Goal: Information Seeking & Learning: Learn about a topic

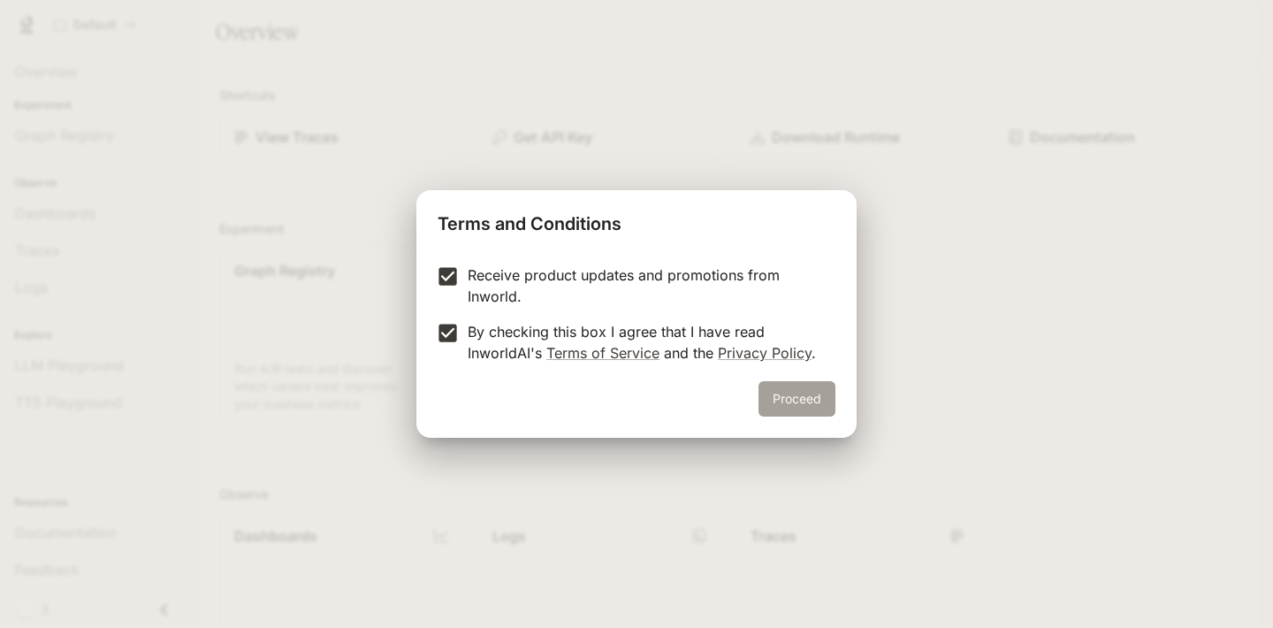
click at [789, 408] on button "Proceed" at bounding box center [797, 398] width 77 height 35
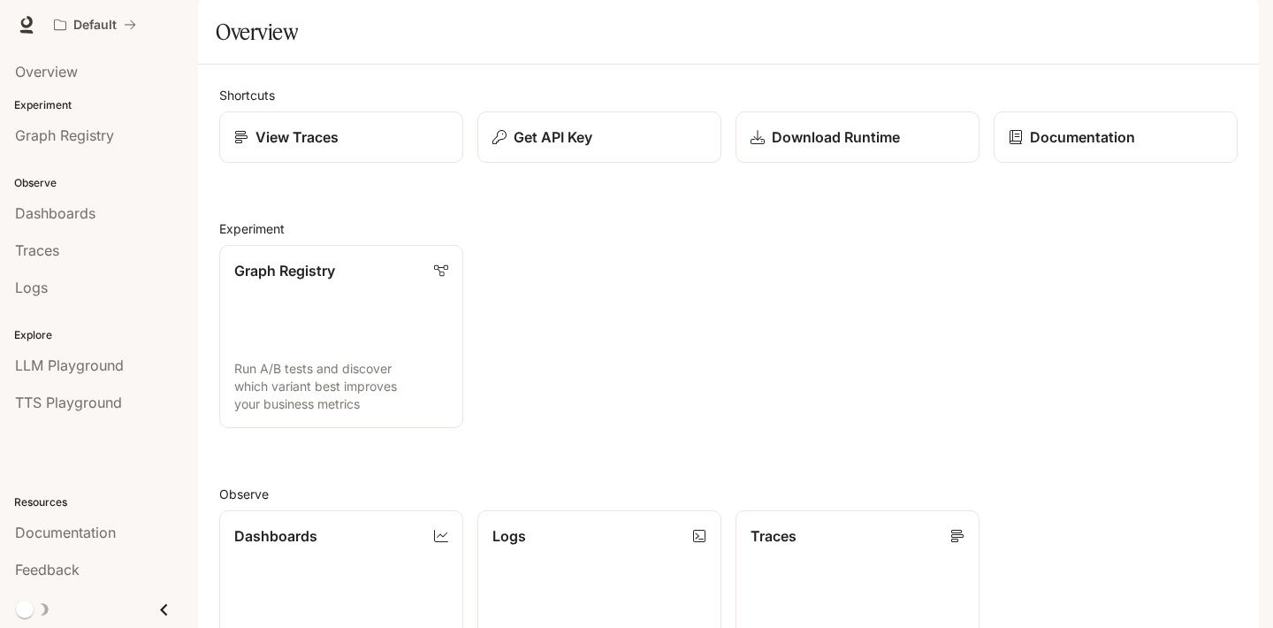
drag, startPoint x: 1258, startPoint y: 622, endPoint x: 1490, endPoint y: 770, distance: 274.7
click at [1272, 627] on html "Skip to main content Default Documentation Documentation Portal Overview Experi…" at bounding box center [636, 314] width 1273 height 628
click at [607, 148] on div "Get API Key" at bounding box center [600, 136] width 216 height 21
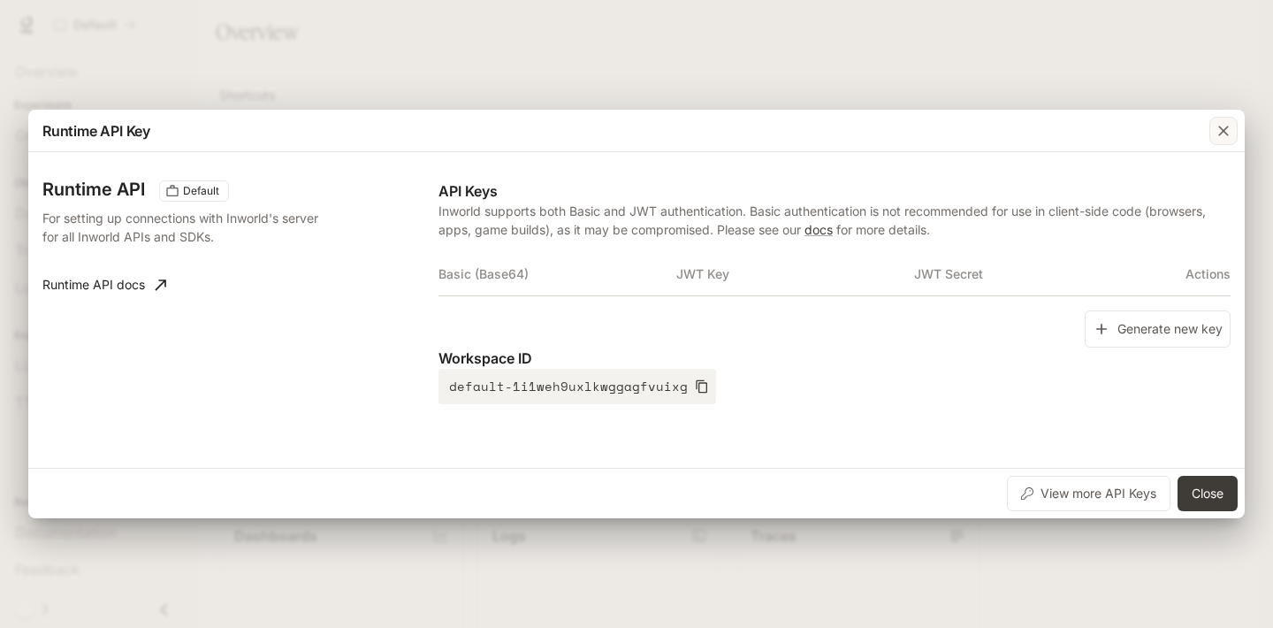
click at [1222, 136] on icon "button" at bounding box center [1224, 131] width 18 height 18
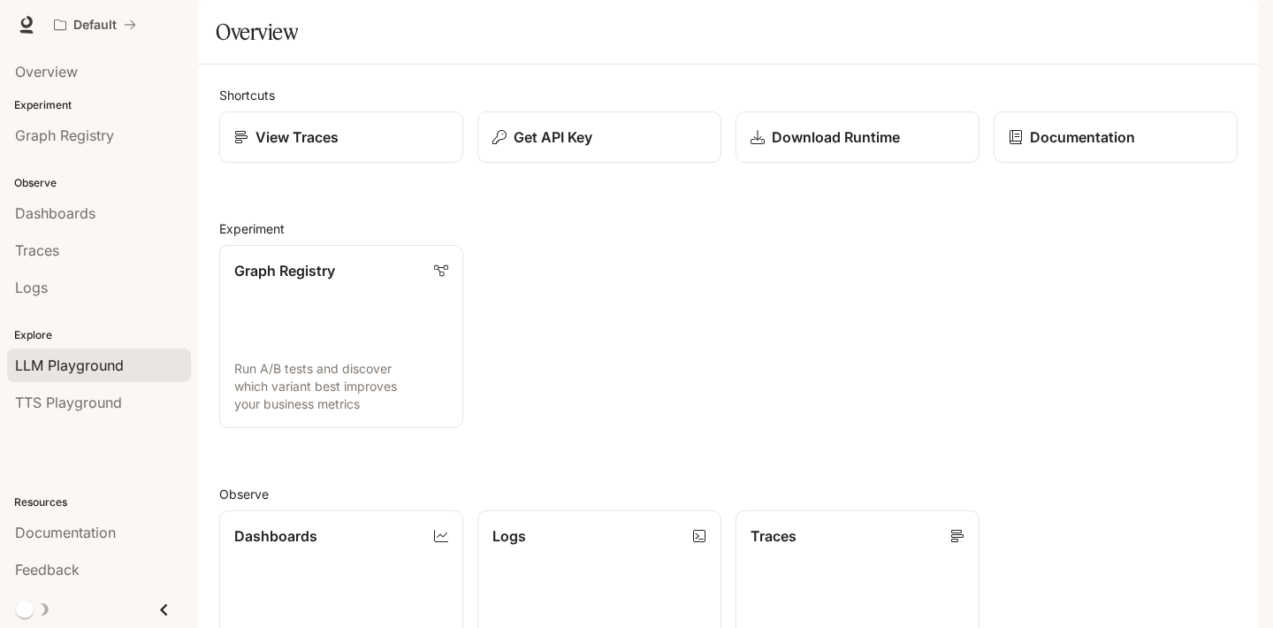
click at [86, 372] on span "LLM Playground" at bounding box center [69, 365] width 109 height 21
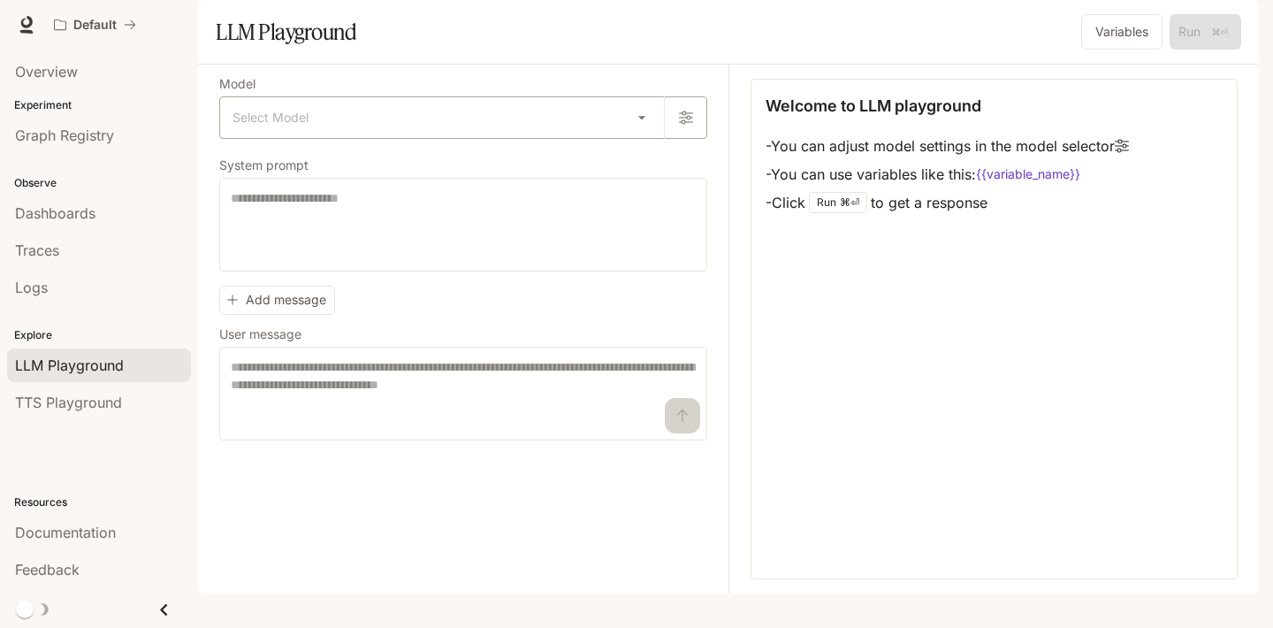
click at [573, 170] on body "Skip to main content Default Documentation Documentation Portal Overview Experi…" at bounding box center [636, 314] width 1273 height 628
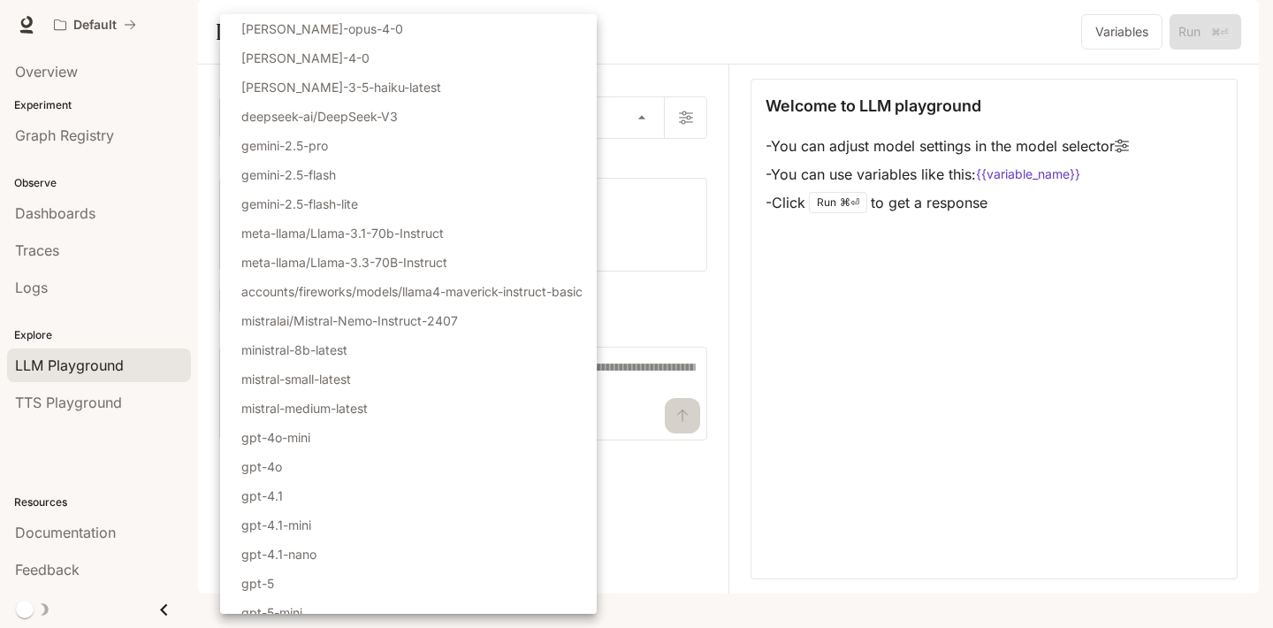
click at [782, 35] on div at bounding box center [636, 314] width 1273 height 628
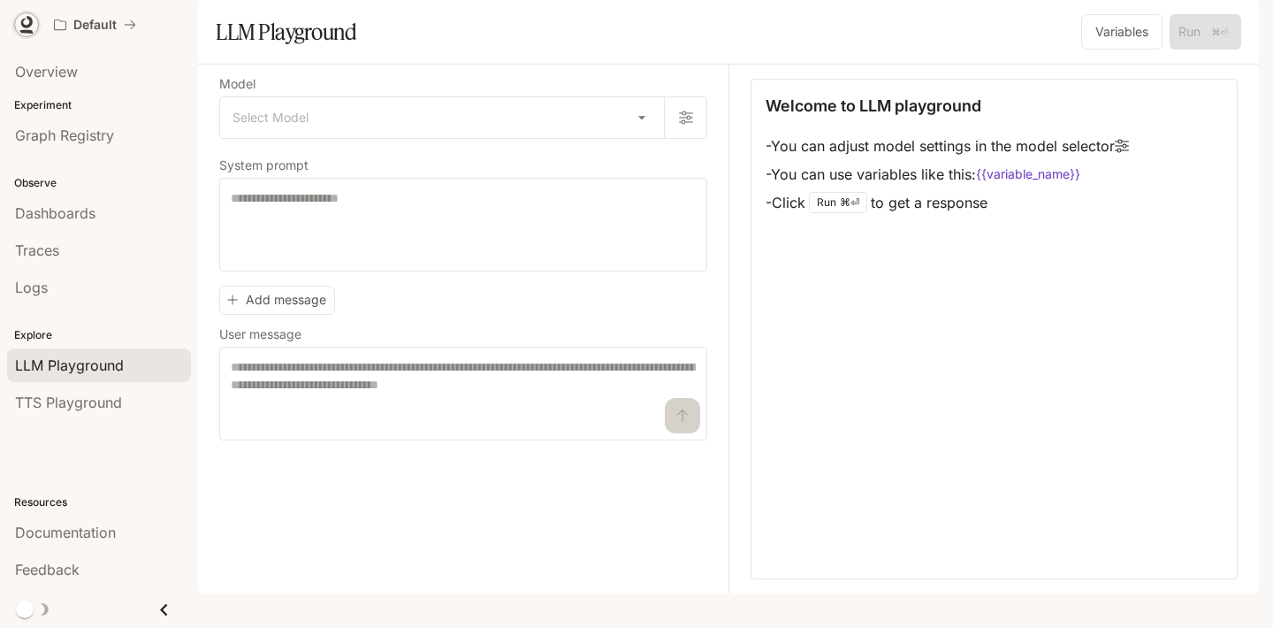
click at [27, 25] on icon at bounding box center [26, 22] width 11 height 12
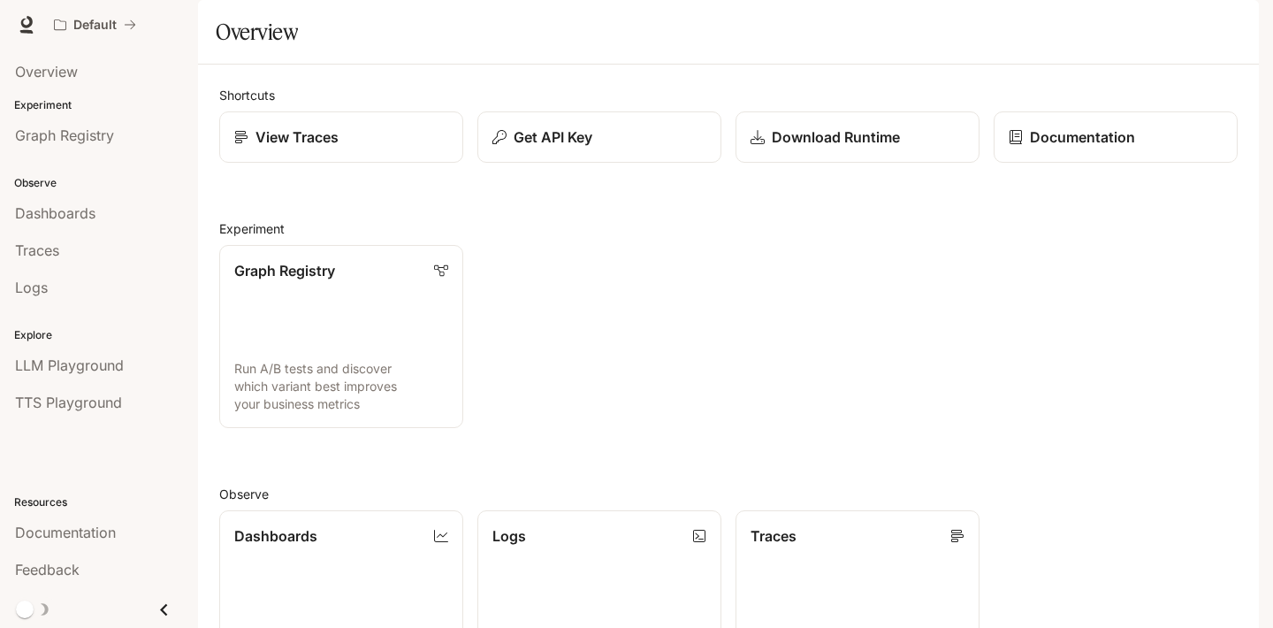
scroll to position [9, 0]
click at [1064, 148] on p "Documentation" at bounding box center [1082, 136] width 106 height 21
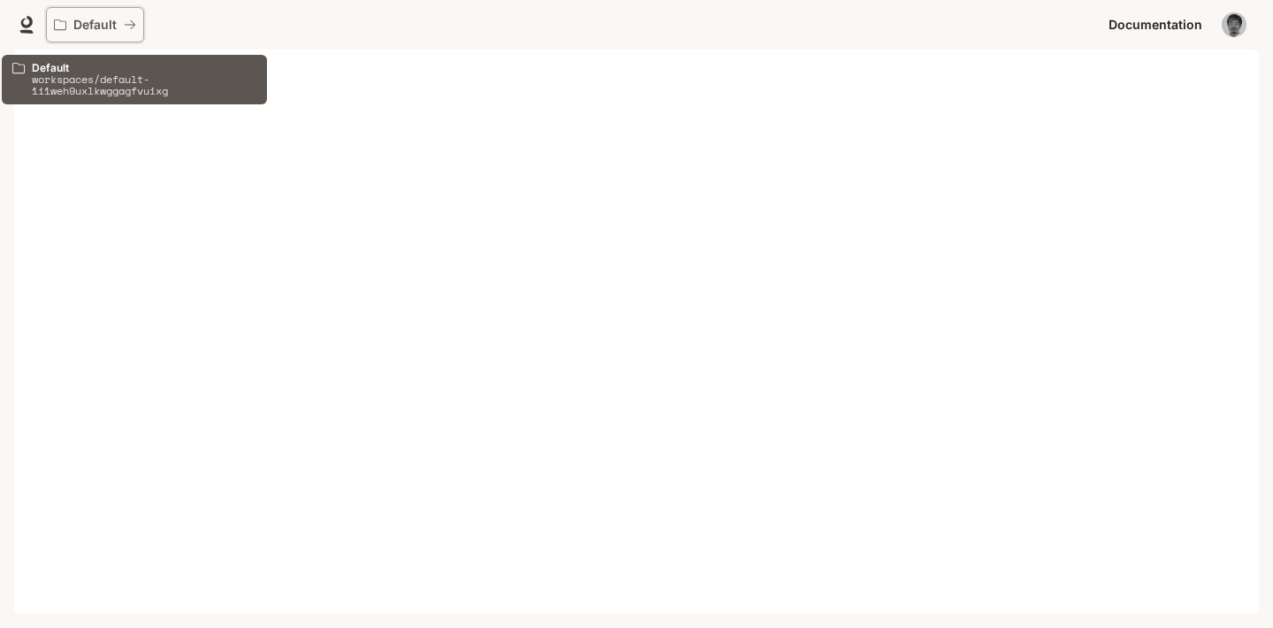
click at [89, 19] on p "Default" at bounding box center [94, 25] width 43 height 15
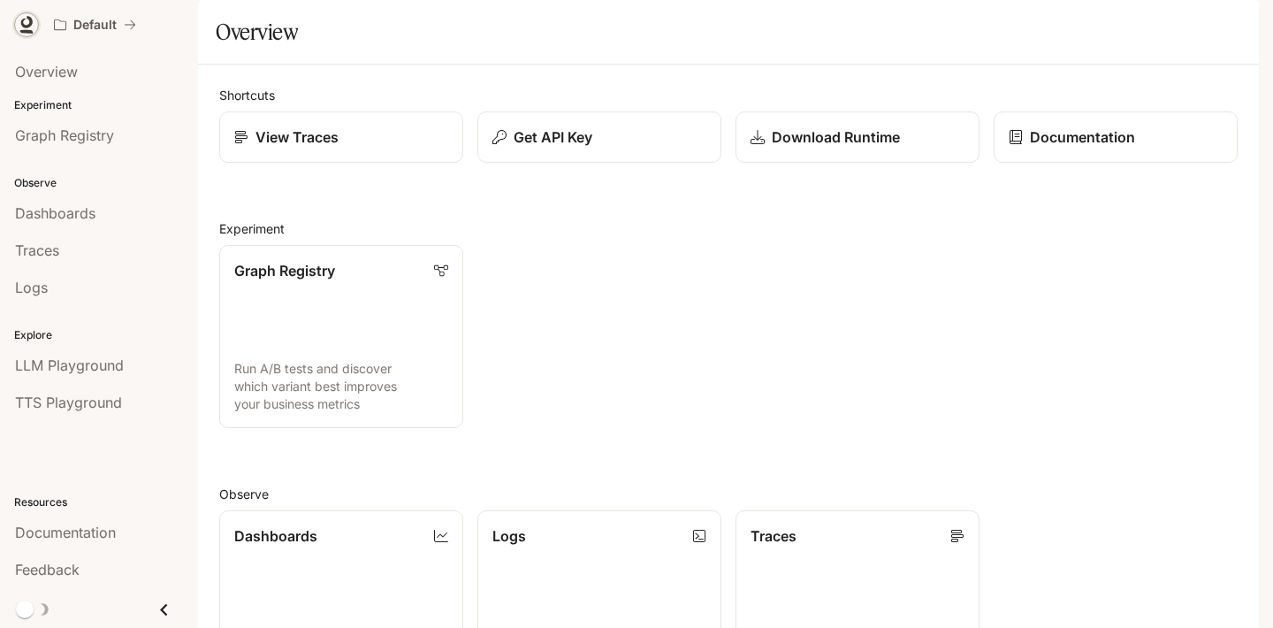
click at [29, 25] on icon at bounding box center [26, 22] width 11 height 12
click at [74, 210] on span "Dashboards" at bounding box center [55, 212] width 80 height 21
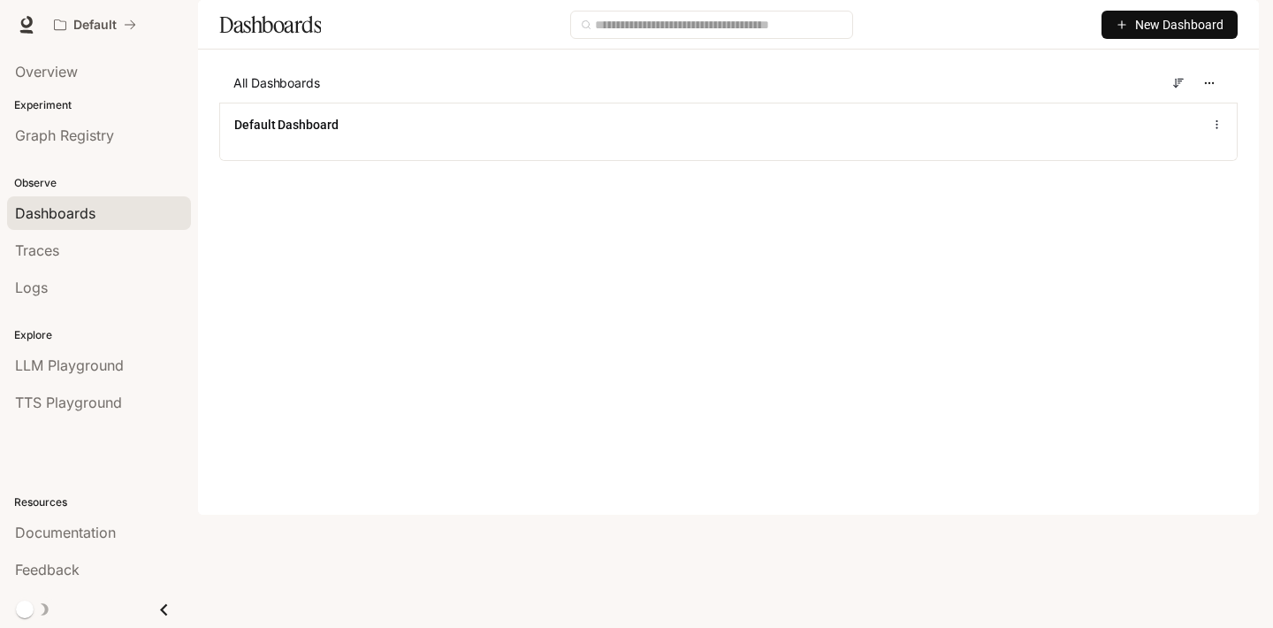
click at [342, 187] on main "Dashboards New Dashboard All Dashboards Default Dashboard" at bounding box center [728, 93] width 1061 height 187
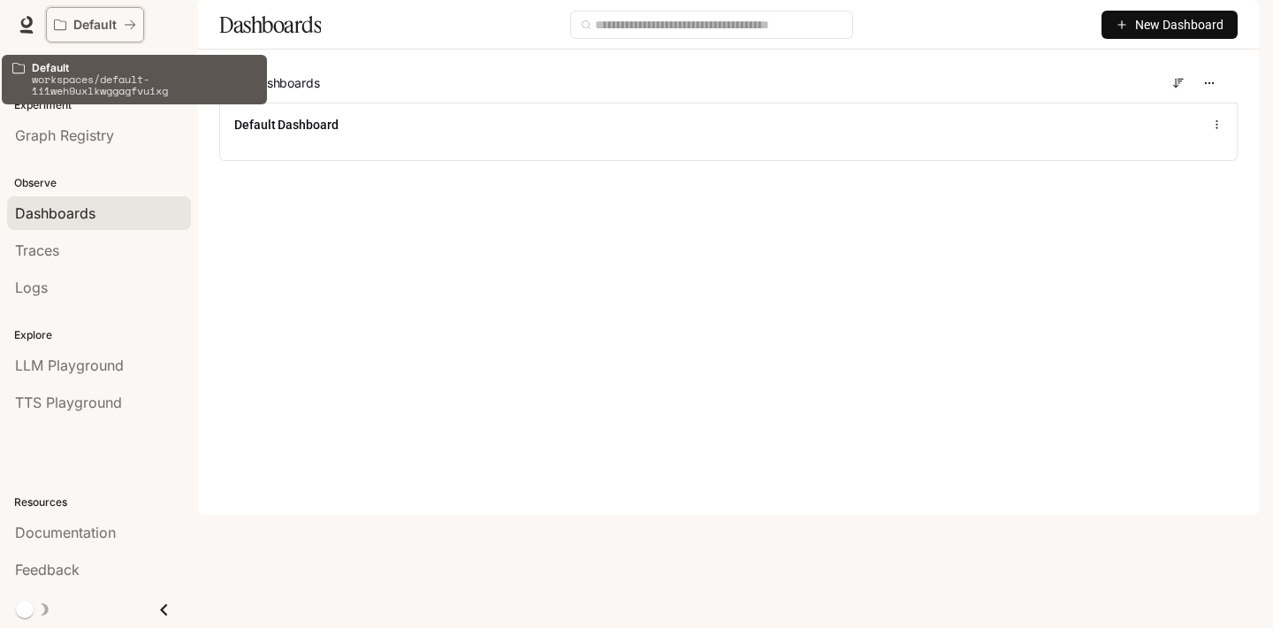
click at [90, 32] on button "Default" at bounding box center [95, 24] width 98 height 35
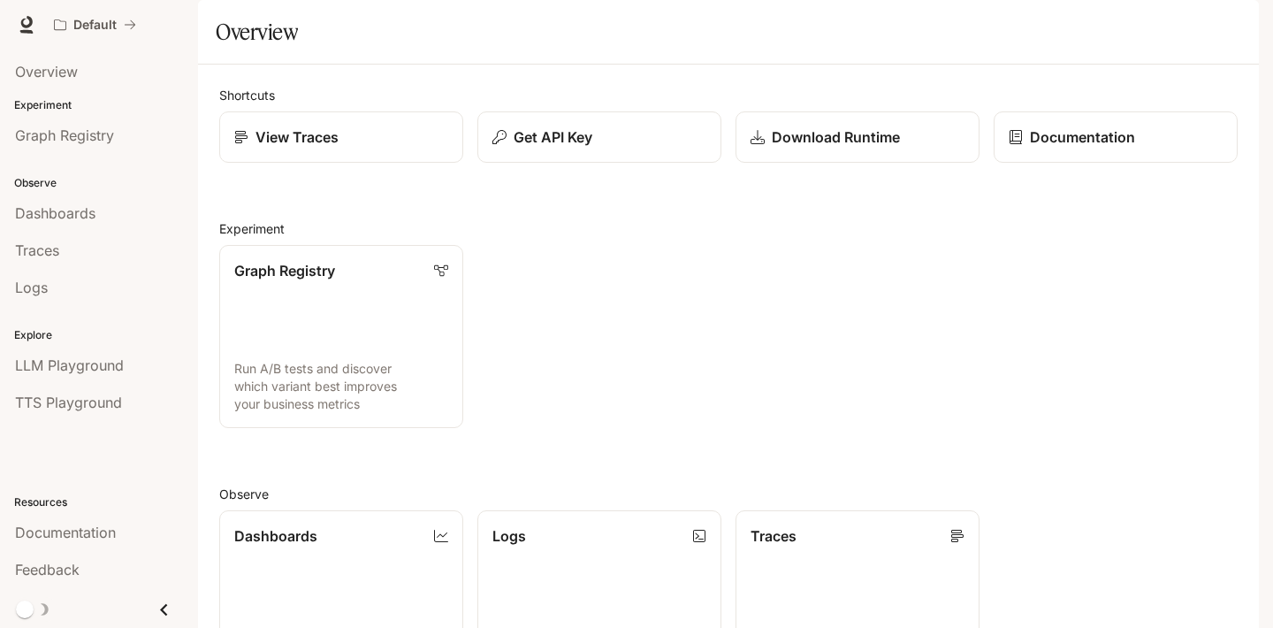
click at [563, 233] on div "Shortcuts View Traces Get API Key Download Runtime Documentation Experiment Gra…" at bounding box center [728, 522] width 1018 height 873
click at [90, 370] on span "LLM Playground" at bounding box center [69, 365] width 109 height 21
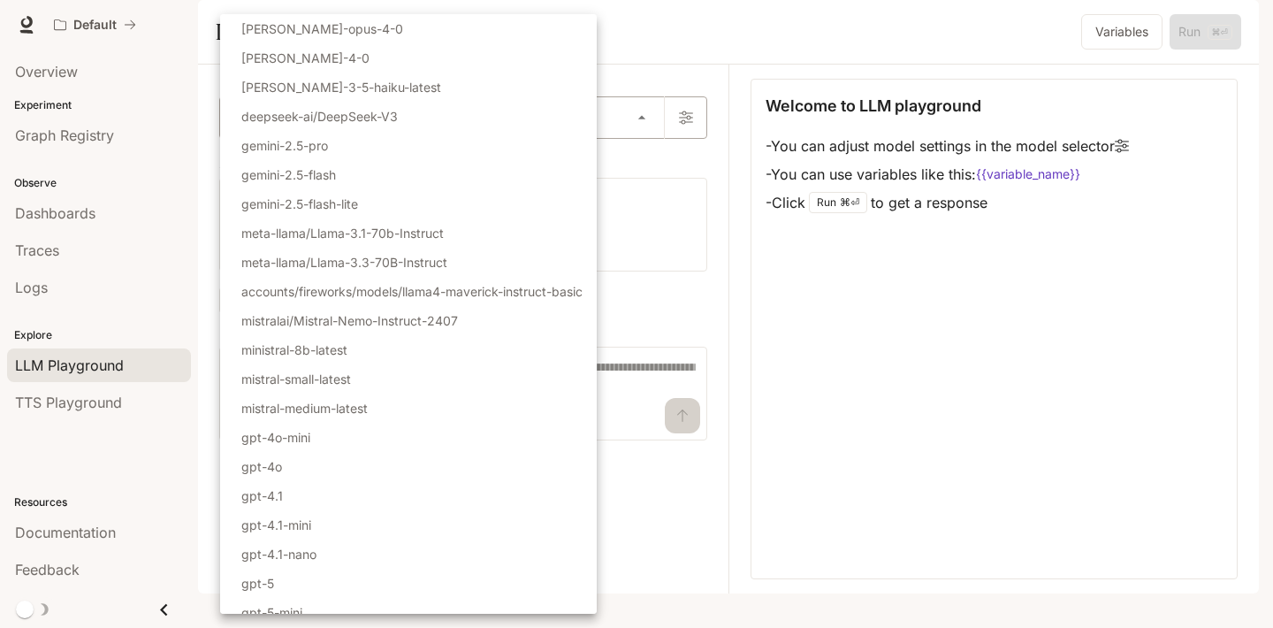
click at [364, 156] on body "Skip to main content Default Documentation Documentation Portal Overview Experi…" at bounding box center [636, 314] width 1273 height 628
click at [364, 156] on li "gemini-2.5-pro" at bounding box center [408, 145] width 377 height 29
type input "**********"
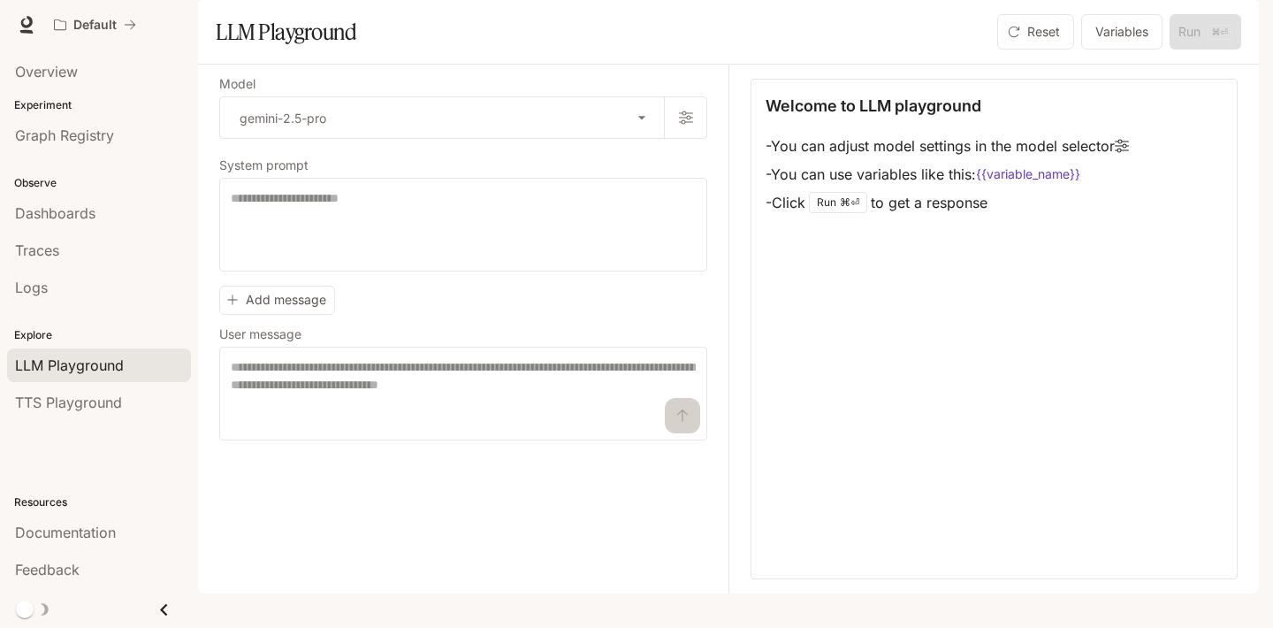
click at [758, 281] on div "Welcome to LLM playground - You can adjust model settings in the model selector…" at bounding box center [994, 329] width 487 height 500
click at [493, 260] on textarea at bounding box center [463, 224] width 465 height 71
click at [538, 551] on div "**********" at bounding box center [473, 329] width 509 height 529
click at [945, 441] on div "Welcome to LLM playground - You can adjust model settings in the model selector…" at bounding box center [994, 329] width 487 height 500
click at [373, 13] on div "Default" at bounding box center [574, 24] width 1056 height 35
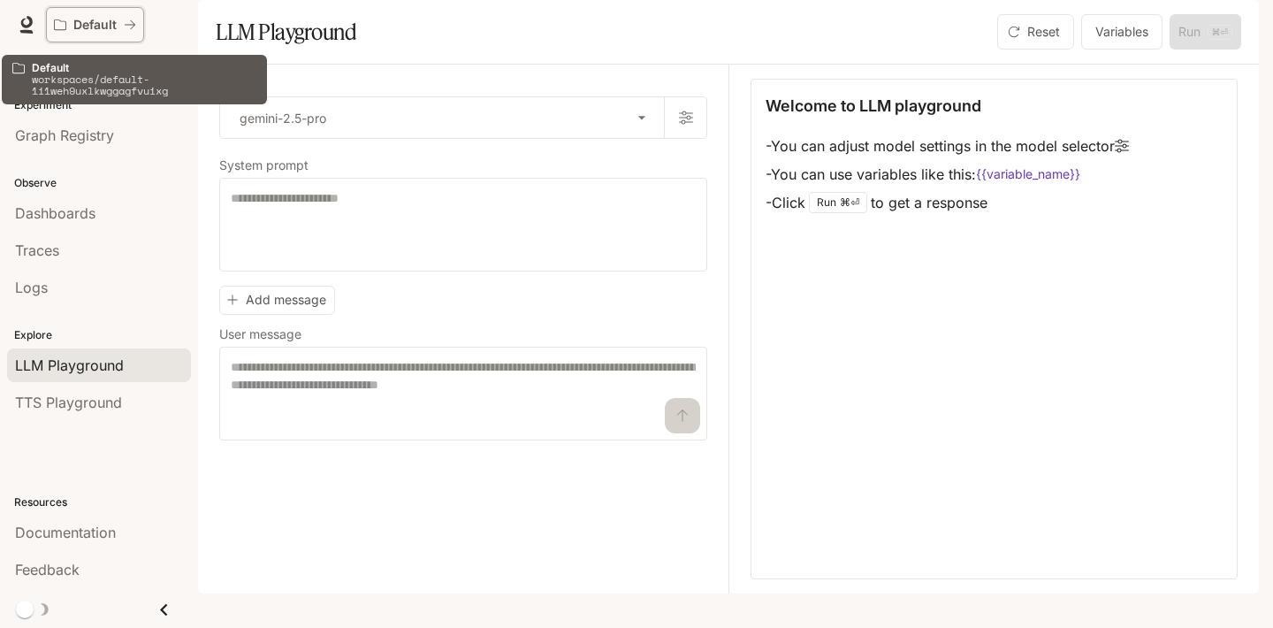
click at [84, 25] on p "Default" at bounding box center [94, 25] width 43 height 15
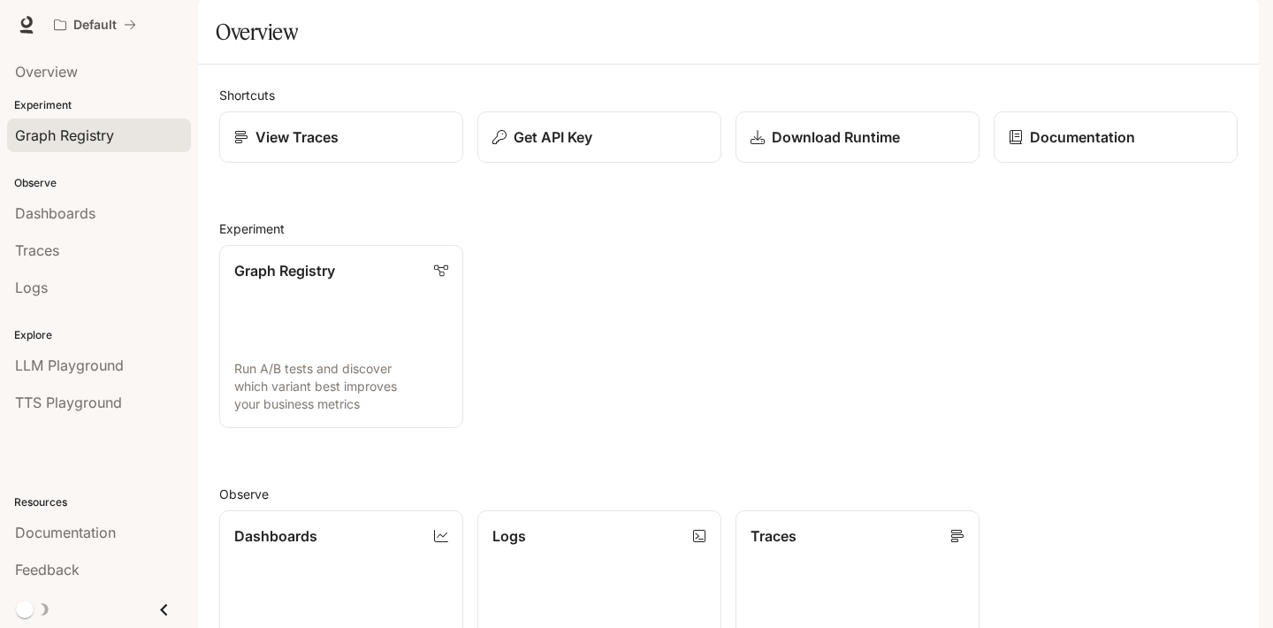
click at [72, 135] on span "Graph Registry" at bounding box center [64, 135] width 99 height 21
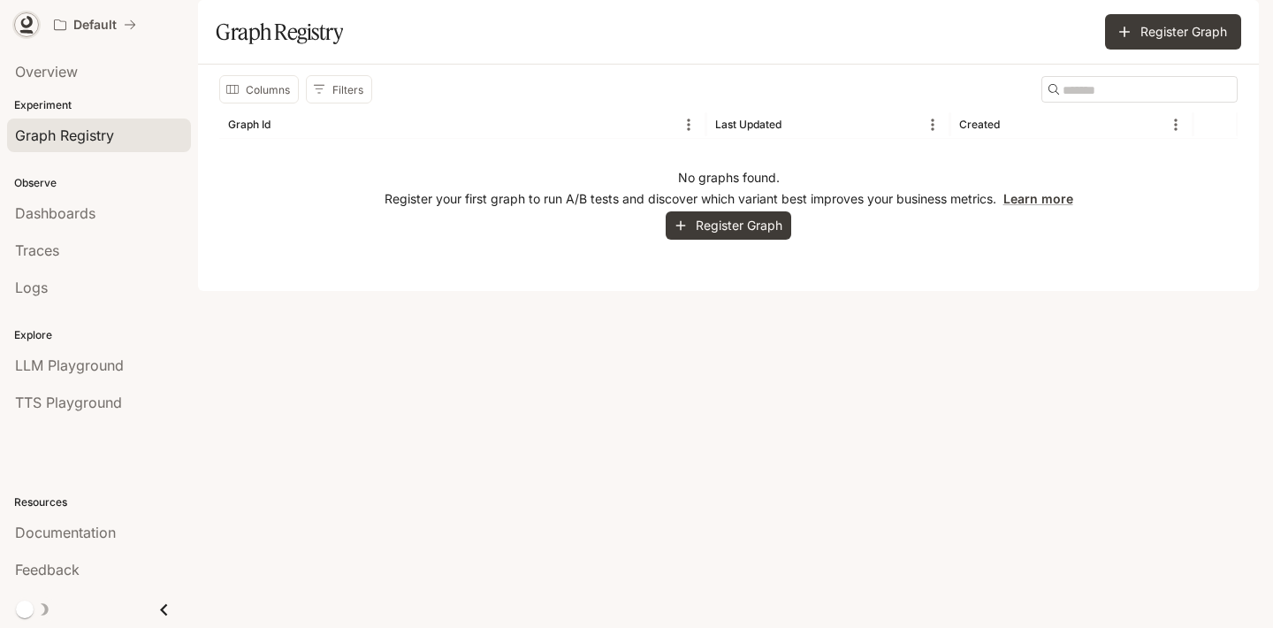
click at [27, 26] on icon at bounding box center [26, 22] width 11 height 12
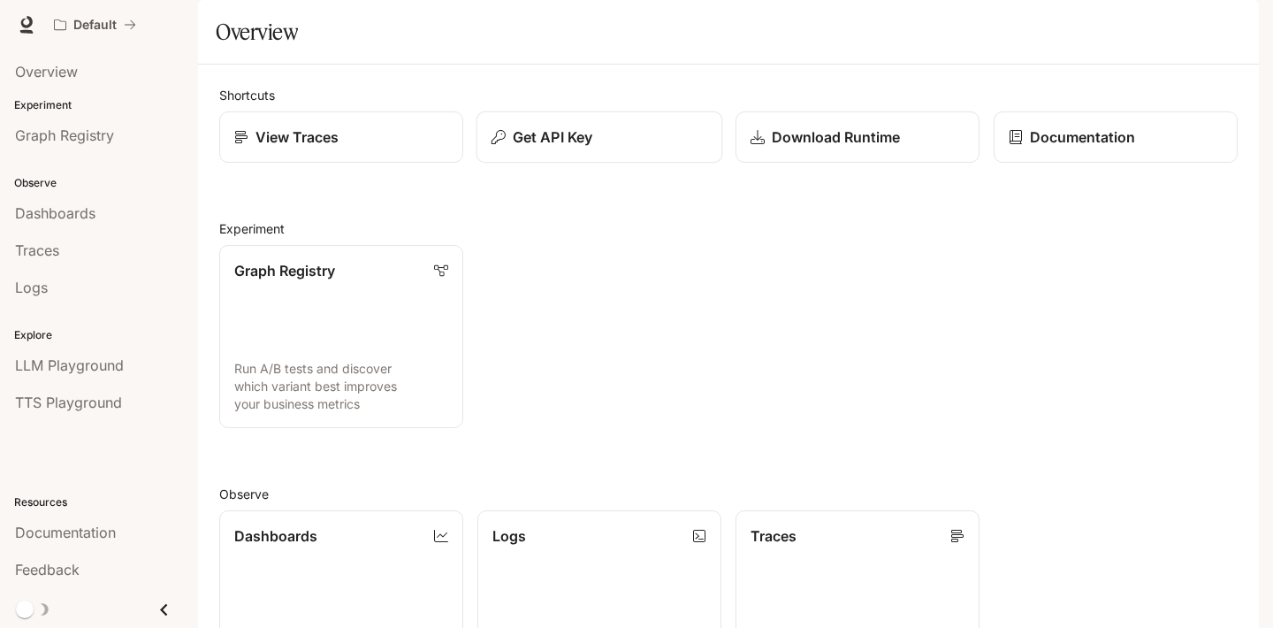
scroll to position [415, 0]
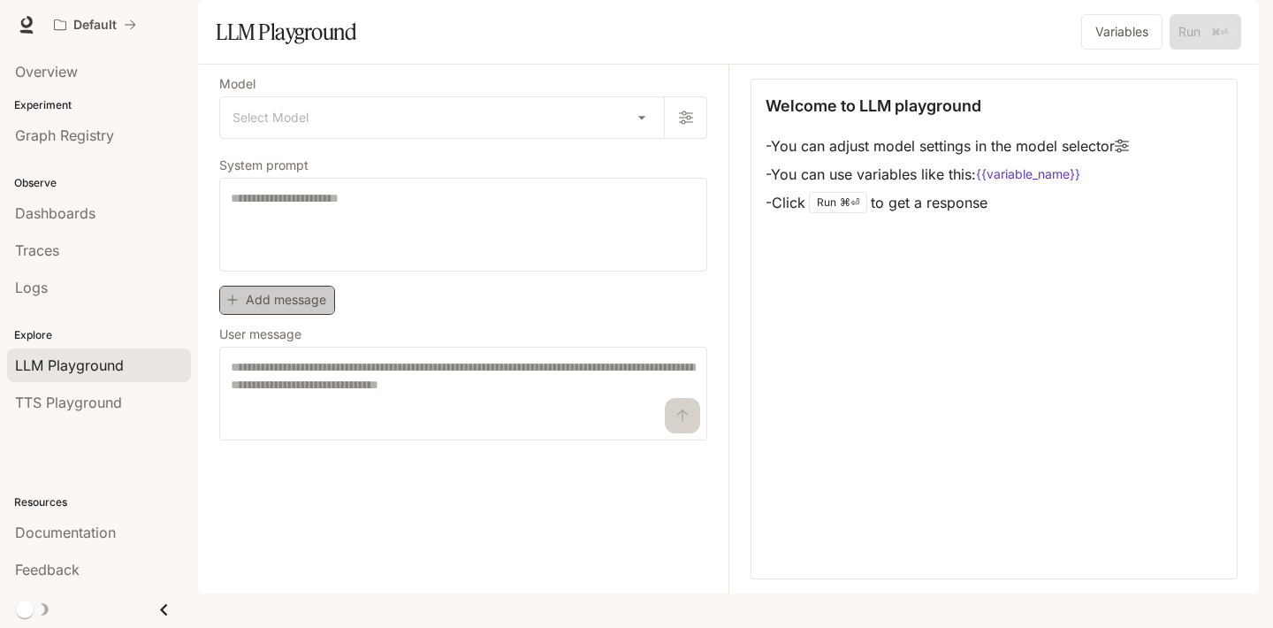
click at [304, 315] on button "Add message" at bounding box center [277, 300] width 116 height 29
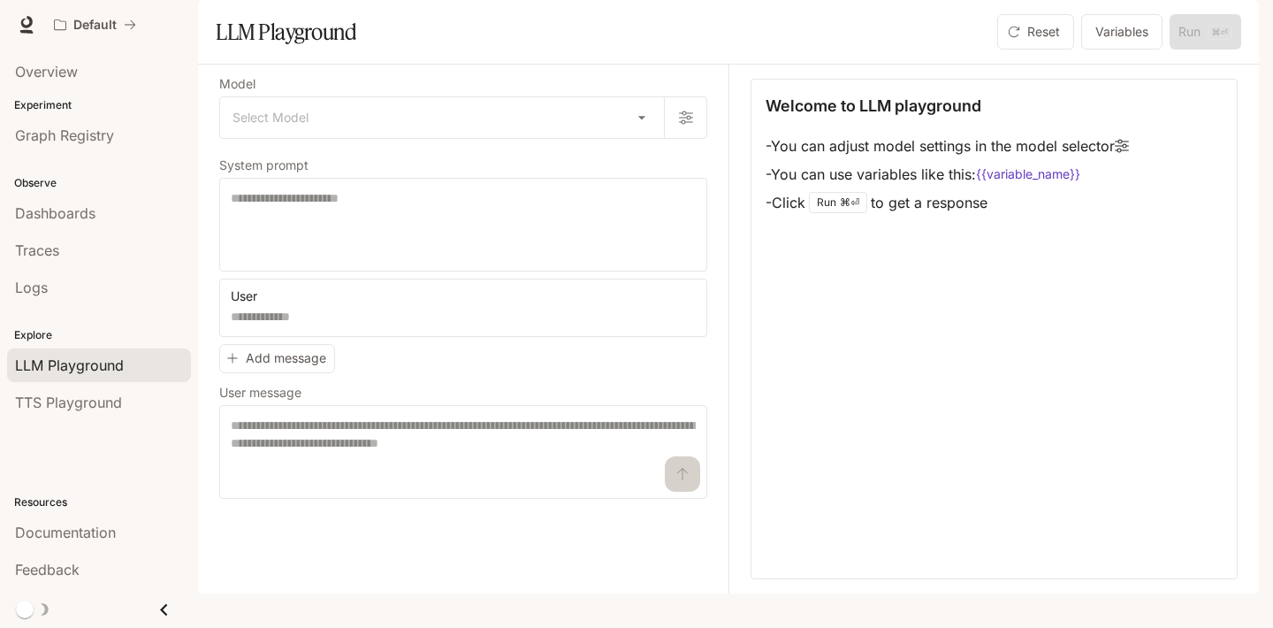
click at [416, 408] on div "User * ​ Add message User message * ​" at bounding box center [463, 388] width 488 height 220
click at [453, 117] on div "Model Select Model ​ System prompt * ​ User * ​ Add message User message * ​" at bounding box center [473, 329] width 509 height 529
click at [1132, 50] on button "Variables" at bounding box center [1121, 31] width 81 height 35
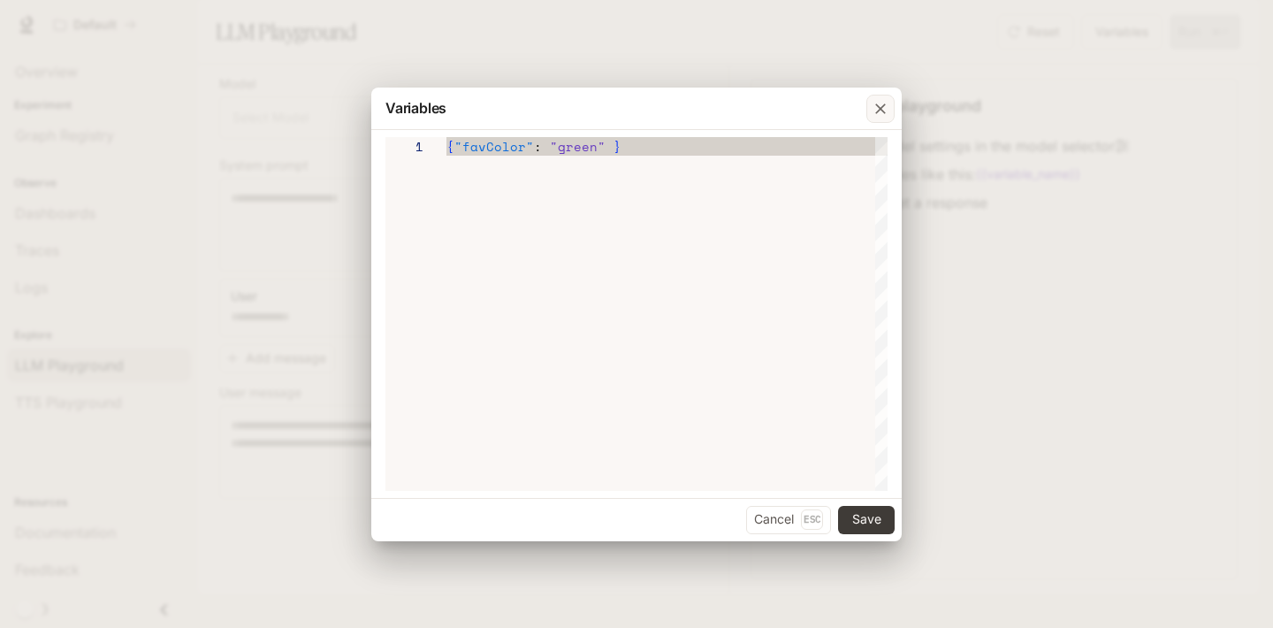
click at [877, 113] on icon "button" at bounding box center [881, 109] width 18 height 18
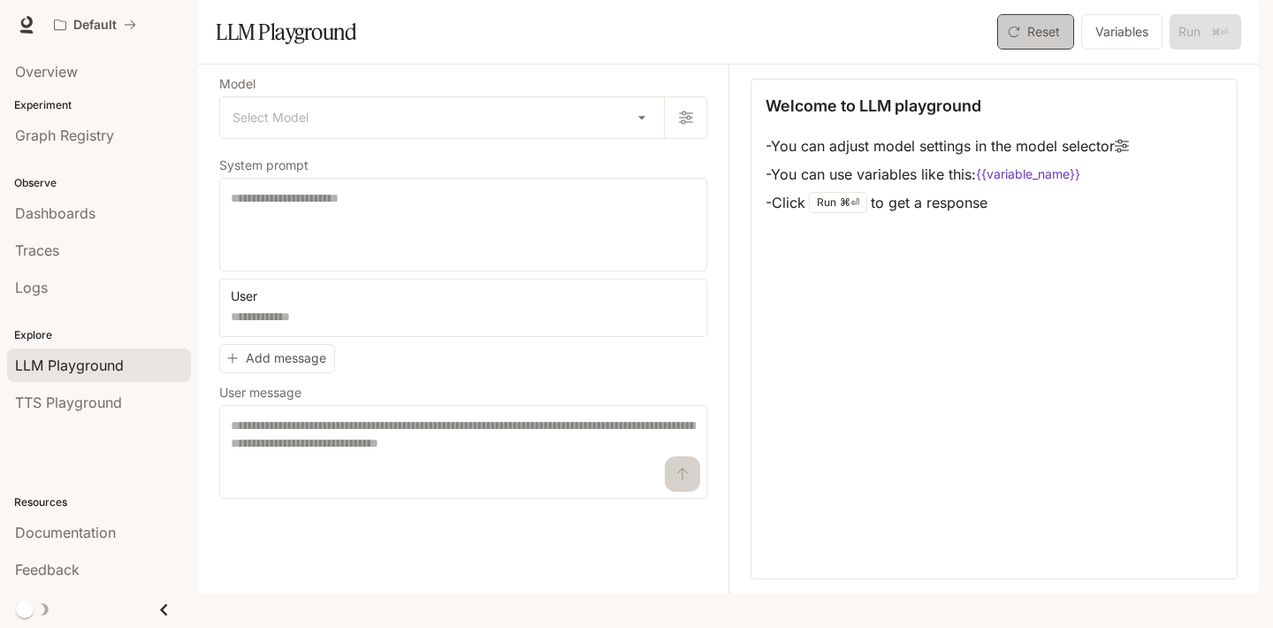
click at [1014, 38] on icon "button" at bounding box center [1014, 32] width 12 height 12
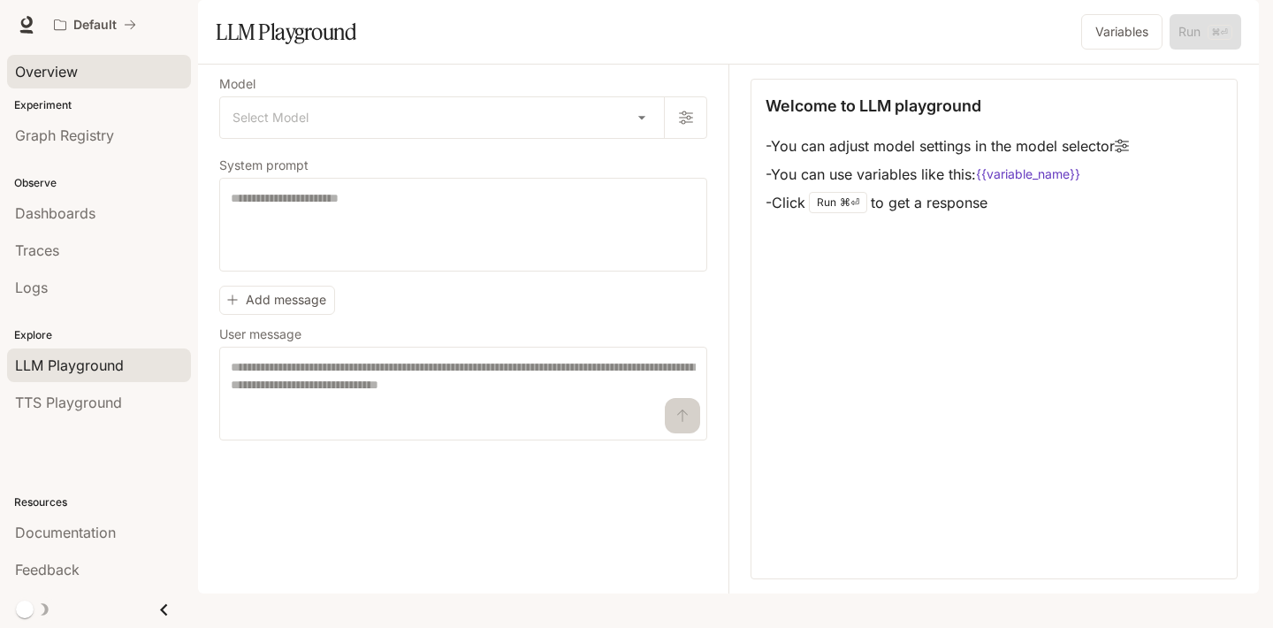
click at [58, 76] on span "Overview" at bounding box center [46, 71] width 63 height 21
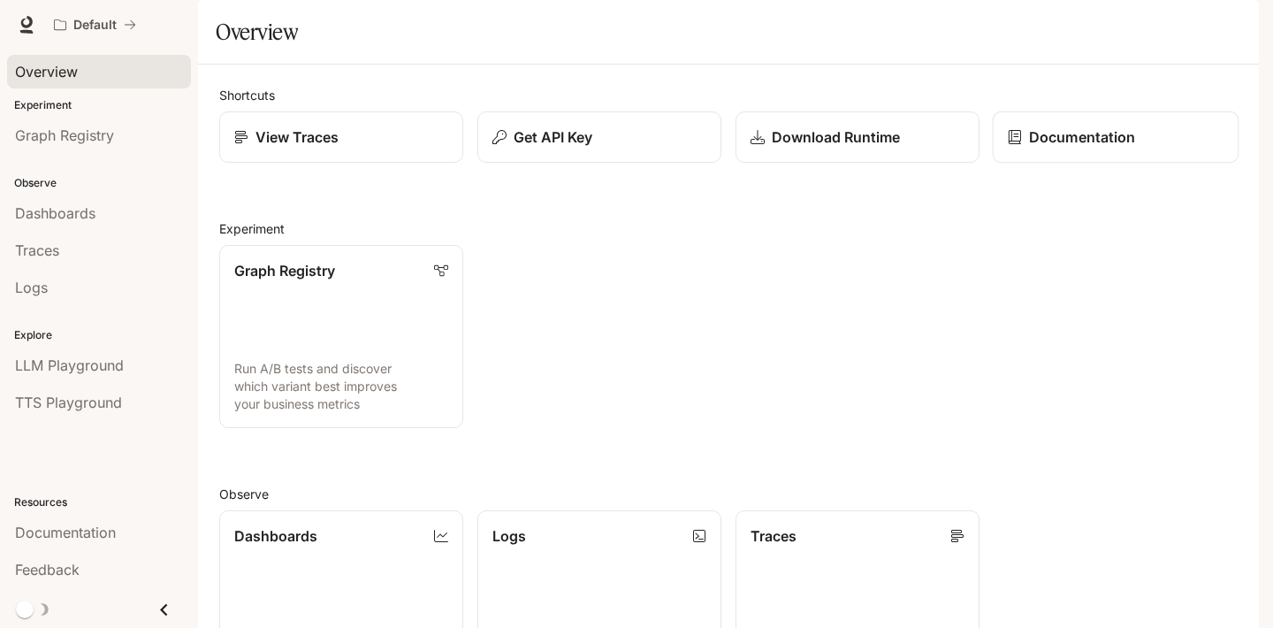
click at [1061, 164] on link "Documentation" at bounding box center [1116, 137] width 247 height 52
